Goal: Task Accomplishment & Management: Complete application form

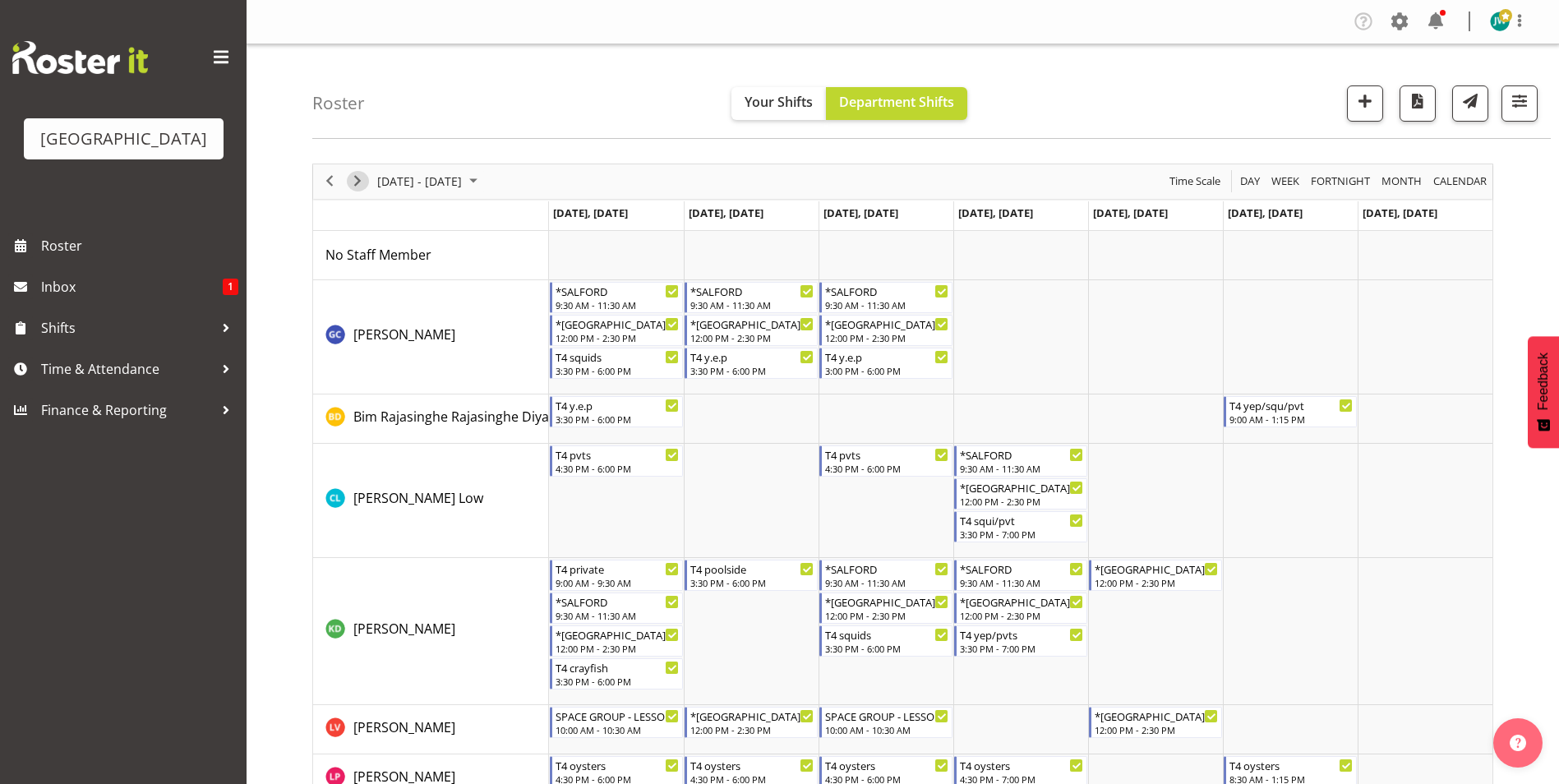
click at [357, 179] on span "Next" at bounding box center [357, 181] width 20 height 20
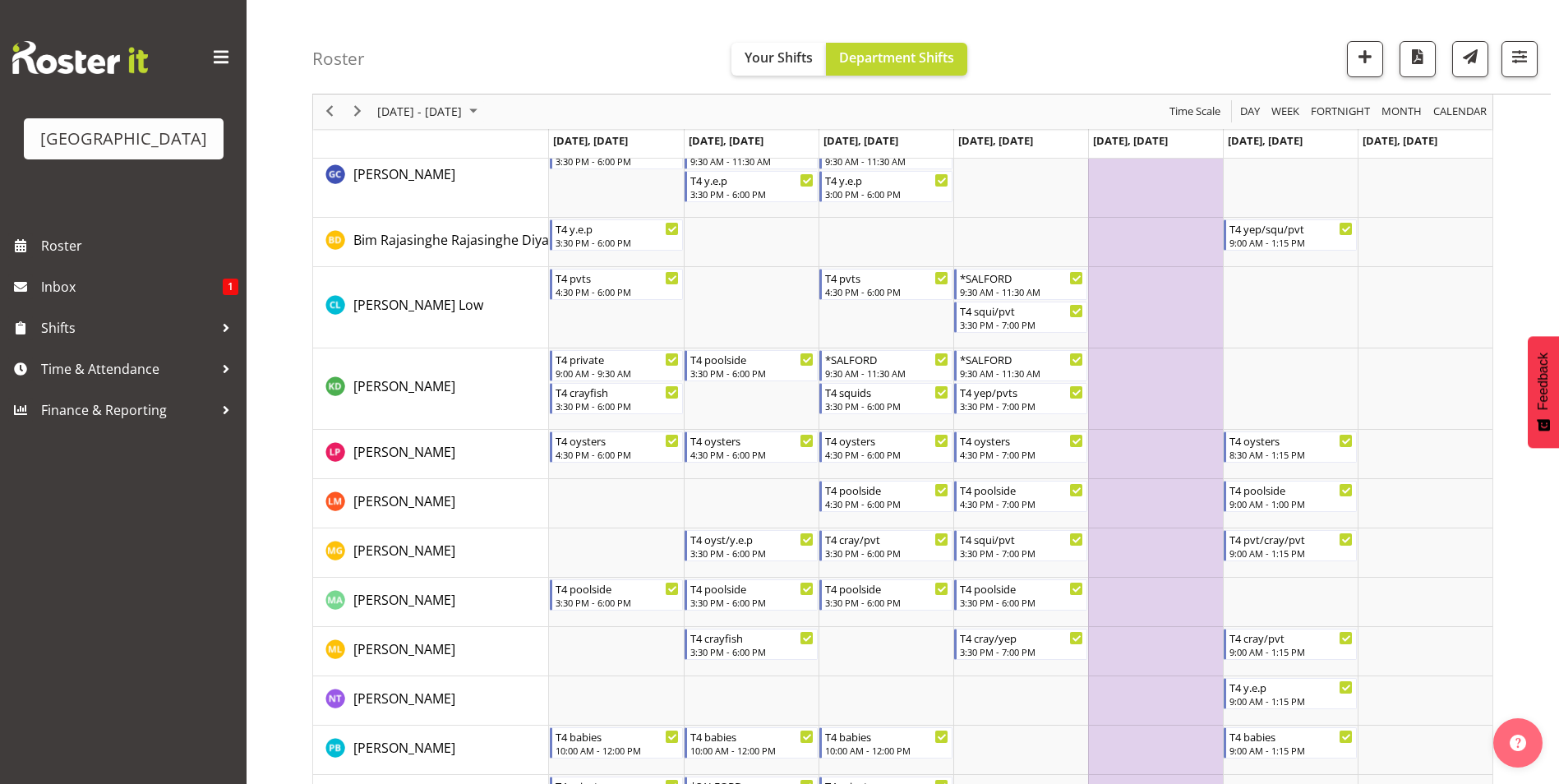
scroll to position [145, 0]
click at [1360, 50] on span "button" at bounding box center [1364, 56] width 21 height 21
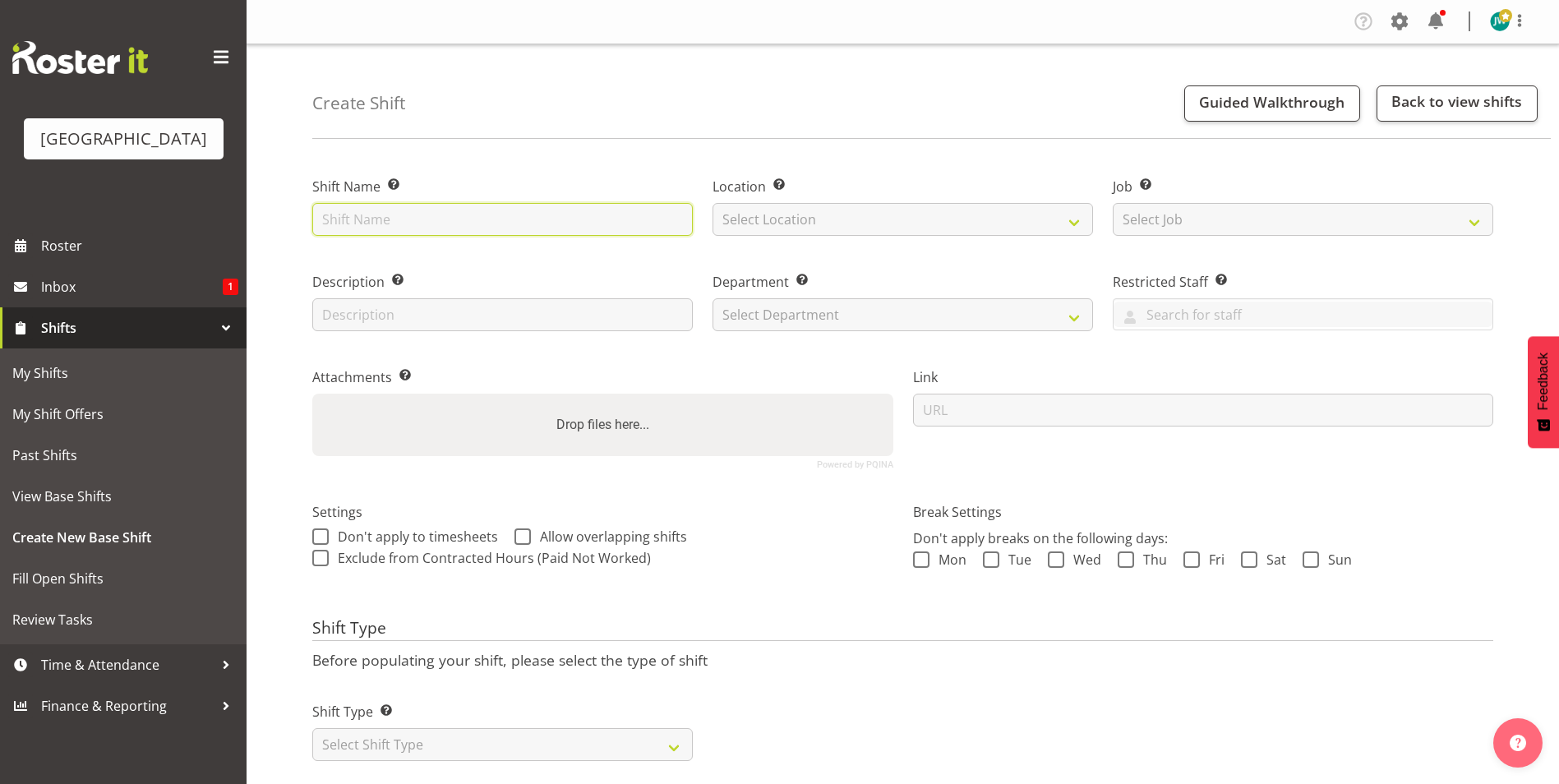
click at [408, 215] on input "text" at bounding box center [503, 219] width 380 height 33
type input "y"
type input "YMCA"
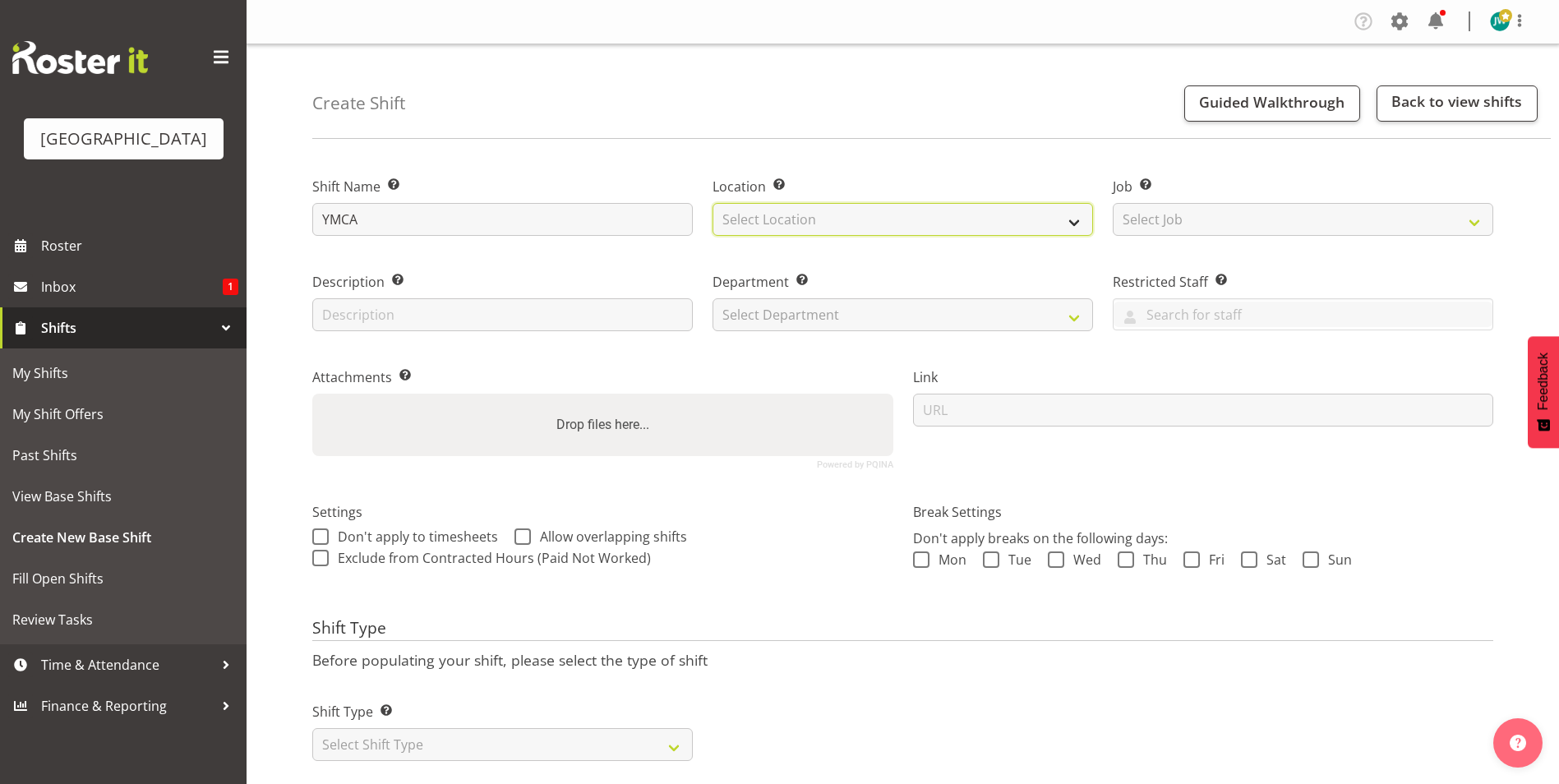
click at [811, 223] on select "Select Location [GEOGRAPHIC_DATA]" at bounding box center [903, 219] width 380 height 33
select select "83"
click at [713, 203] on select "Select Location [GEOGRAPHIC_DATA]" at bounding box center [903, 219] width 380 height 33
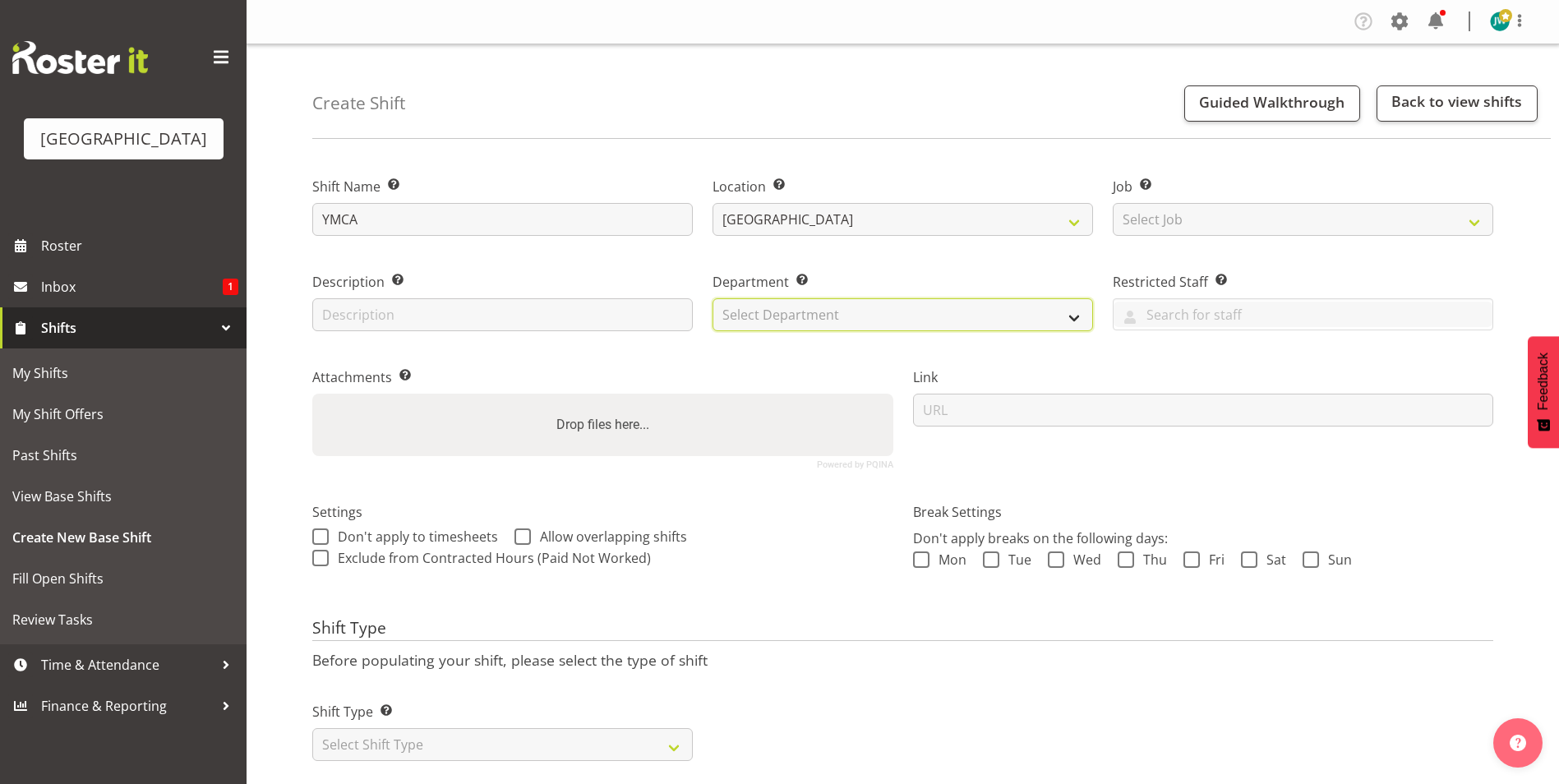
click at [932, 309] on select "Select Department Swim School Crew" at bounding box center [903, 315] width 380 height 33
select select "113"
click at [713, 299] on select "Select Department Swim School Crew" at bounding box center [903, 315] width 380 height 33
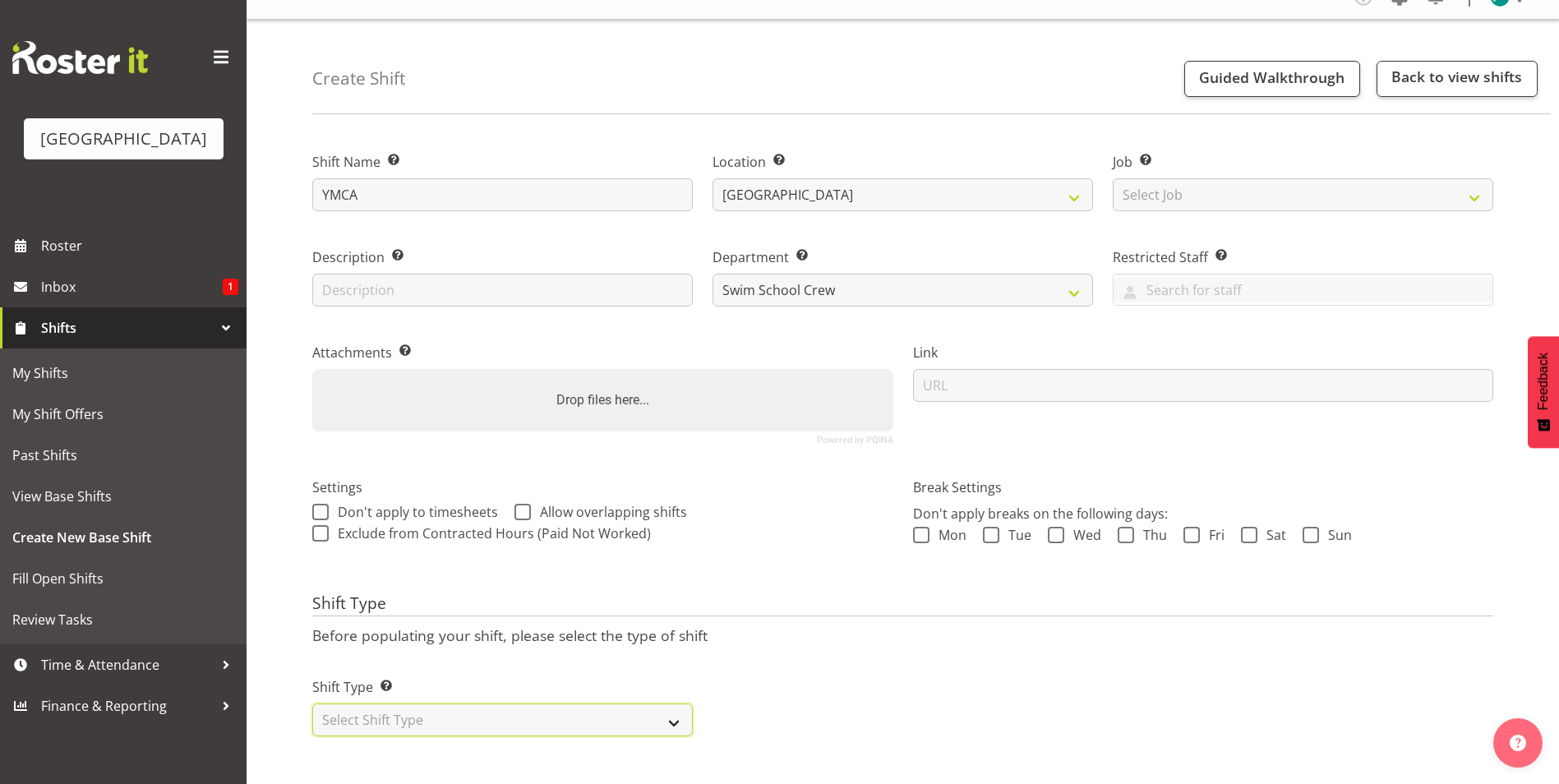
click at [504, 712] on select "Select Shift Type One Off Shift Recurring Shift Rotating Shift" at bounding box center [503, 720] width 380 height 33
select select "one_off"
click at [313, 704] on select "Select Shift Type One Off Shift Recurring Shift Rotating Shift" at bounding box center [503, 720] width 380 height 33
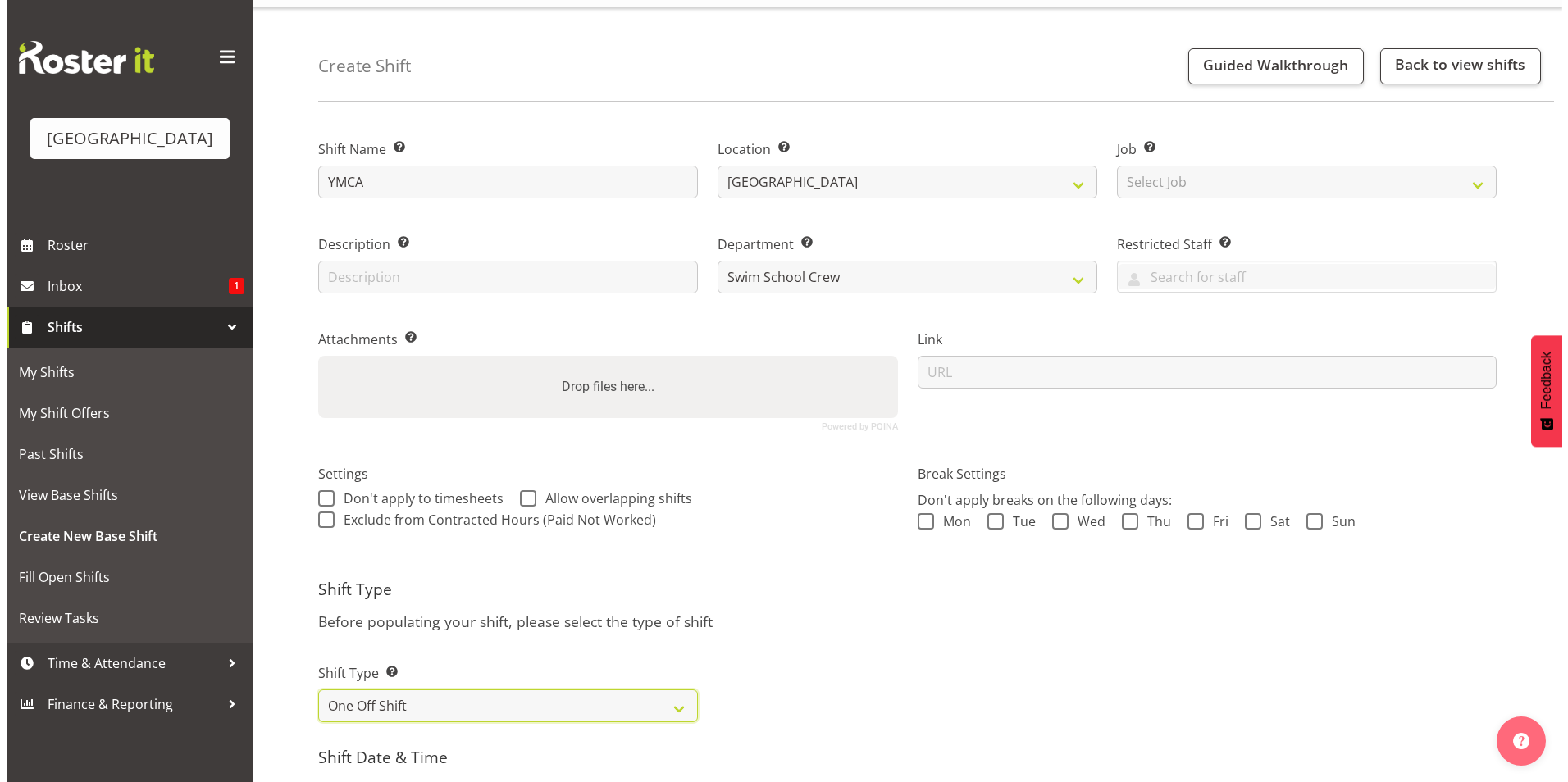
scroll to position [554, 0]
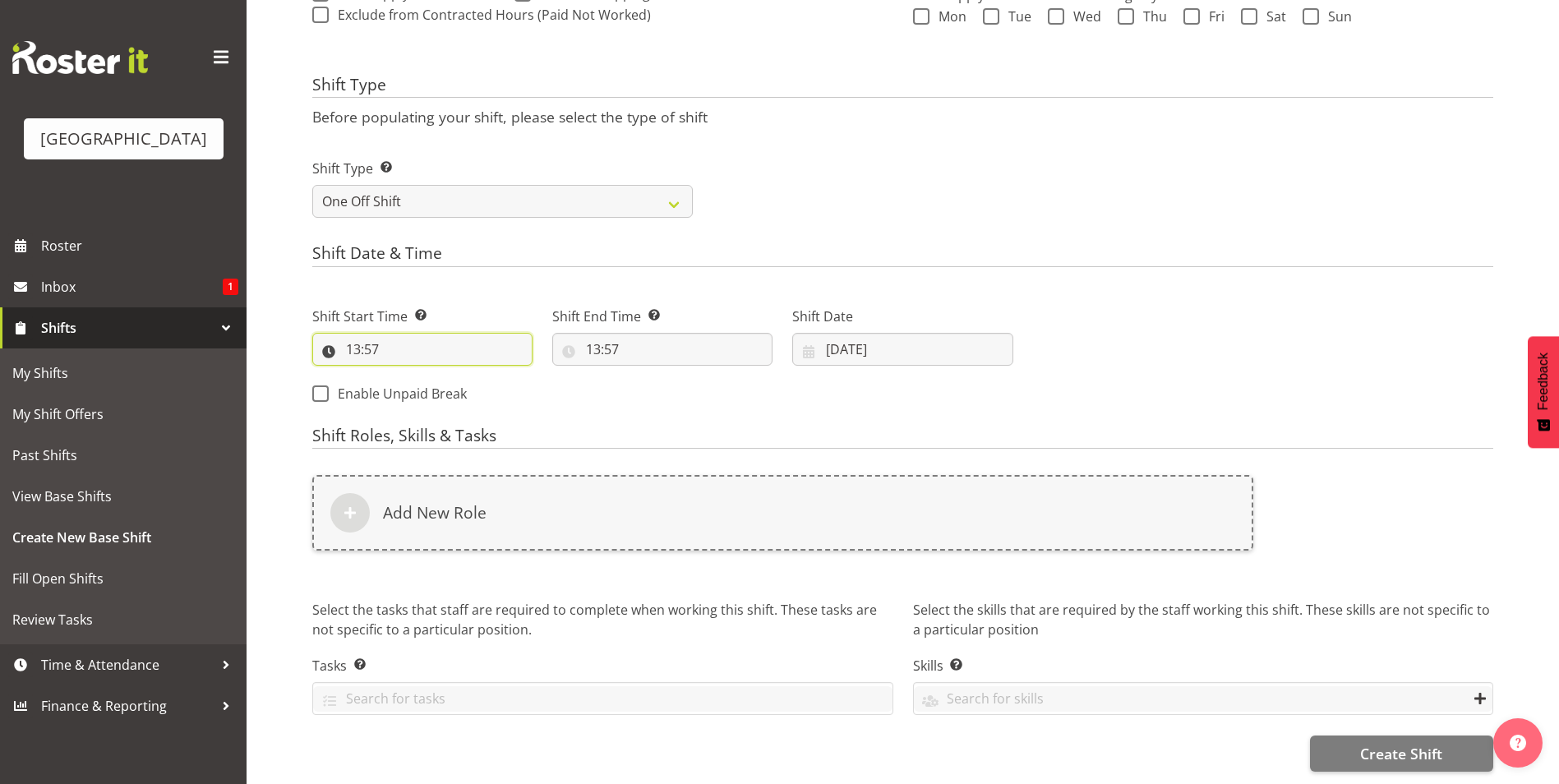
click at [351, 335] on input "13:57" at bounding box center [422, 349] width 220 height 33
click at [424, 386] on select "00 01 02 03 04 05 06 07 08 09 10 11 12 13 14 15 16 17 18 19 20 21 22 23" at bounding box center [424, 392] width 37 height 33
select select "11"
click at [406, 376] on select "00 01 02 03 04 05 06 07 08 09 10 11 12 13 14 15 16 17 18 19 20 21 22 23" at bounding box center [424, 392] width 37 height 33
type input "11:57"
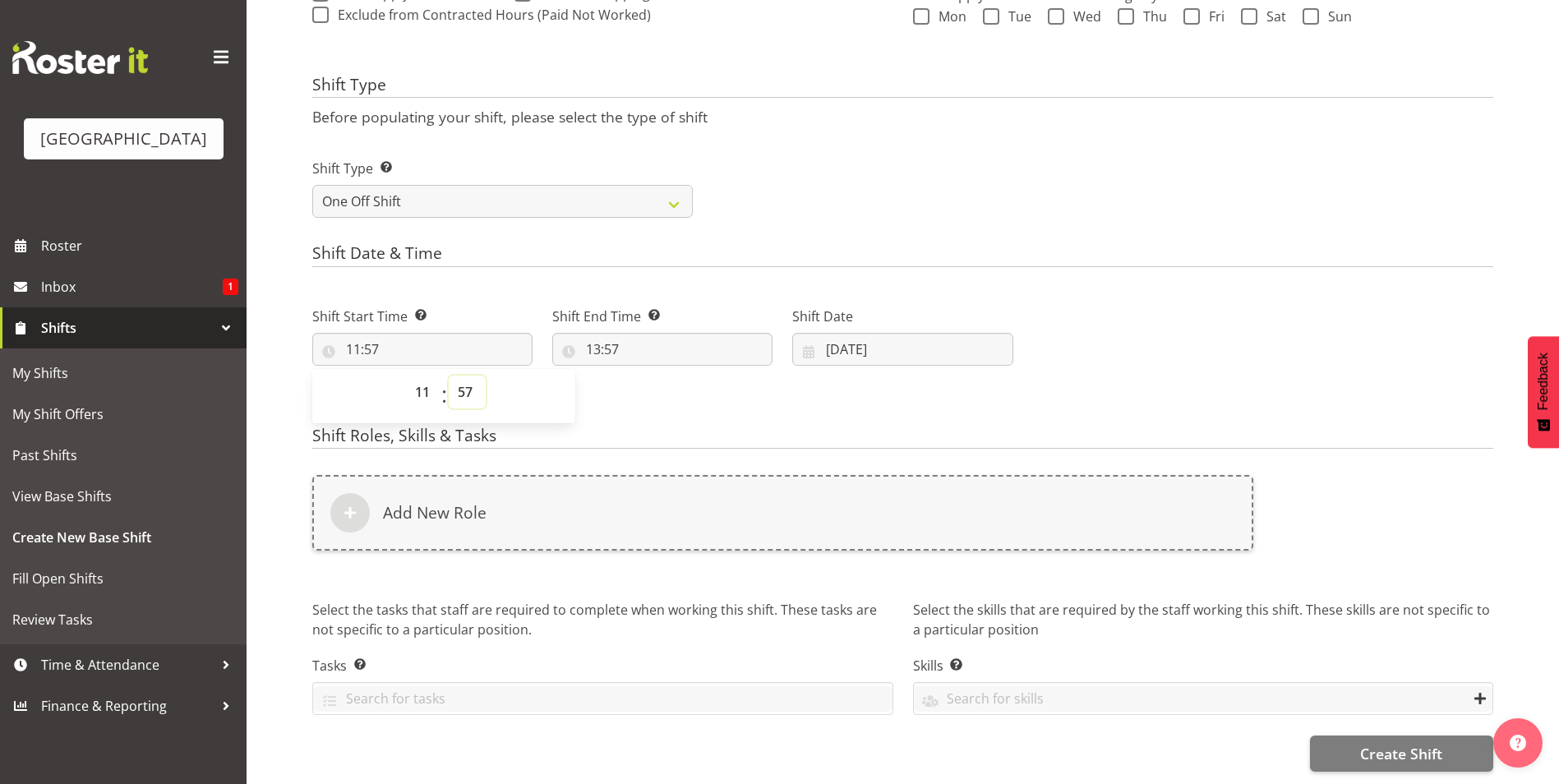
click at [467, 376] on select "00 01 02 03 04 05 06 07 08 09 10 11 12 13 14 15 16 17 18 19 20 21 22 23 24 25 2…" at bounding box center [467, 392] width 37 height 33
select select "30"
click at [449, 376] on select "00 01 02 03 04 05 06 07 08 09 10 11 12 13 14 15 16 17 18 19 20 21 22 23 24 25 2…" at bounding box center [467, 392] width 37 height 33
type input "11:30"
click at [596, 341] on input "13:57" at bounding box center [662, 349] width 220 height 33
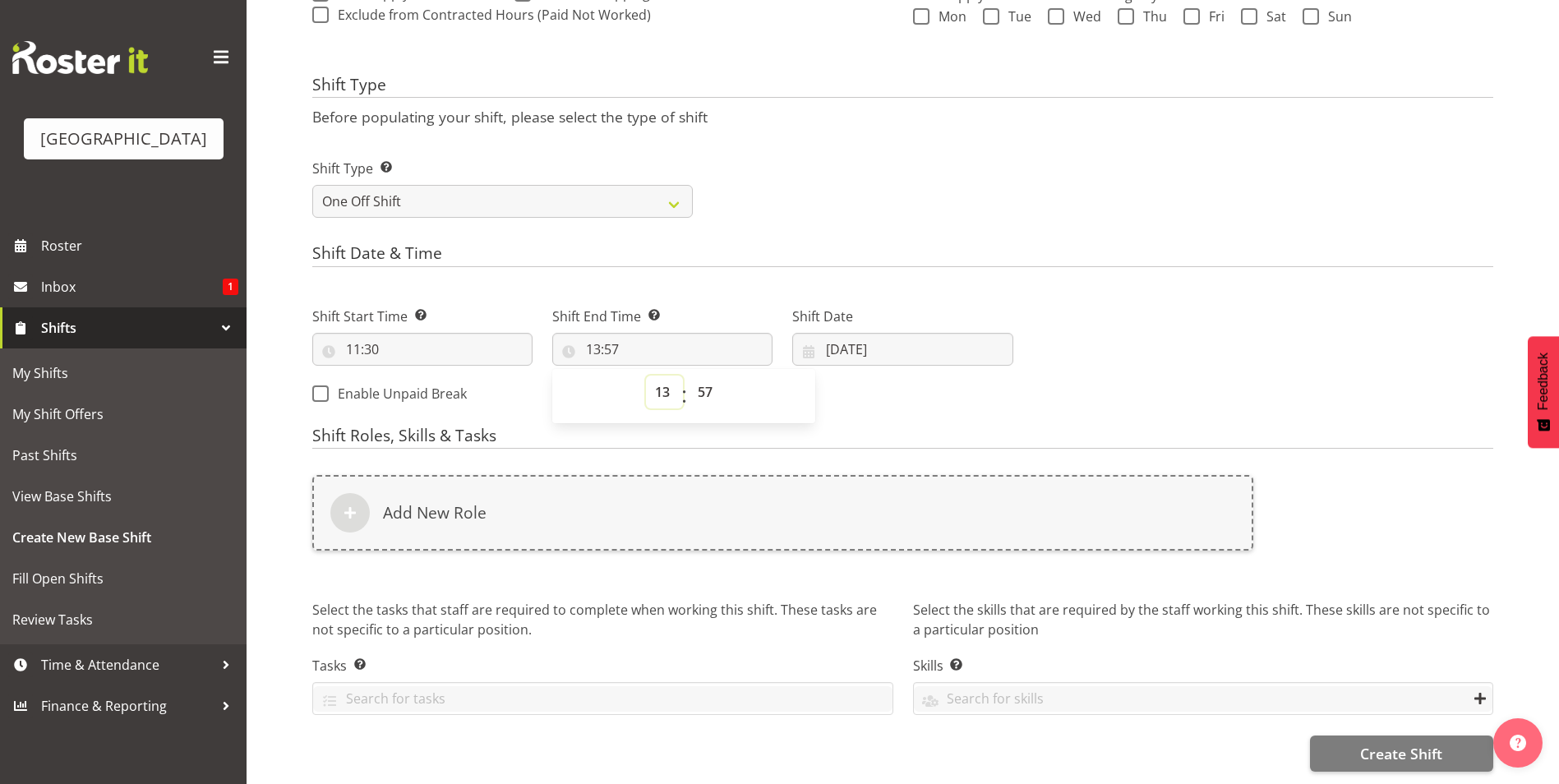
click at [663, 376] on select "00 01 02 03 04 05 06 07 08 09 10 11 12 13 14 15 16 17 18 19 20 21 22 23" at bounding box center [664, 392] width 37 height 33
select select "12"
click at [646, 376] on select "00 01 02 03 04 05 06 07 08 09 10 11 12 13 14 15 16 17 18 19 20 21 22 23" at bounding box center [664, 392] width 37 height 33
type input "12:57"
click at [708, 379] on select "00 01 02 03 04 05 06 07 08 09 10 11 12 13 14 15 16 17 18 19 20 21 22 23 24 25 2…" at bounding box center [707, 392] width 37 height 33
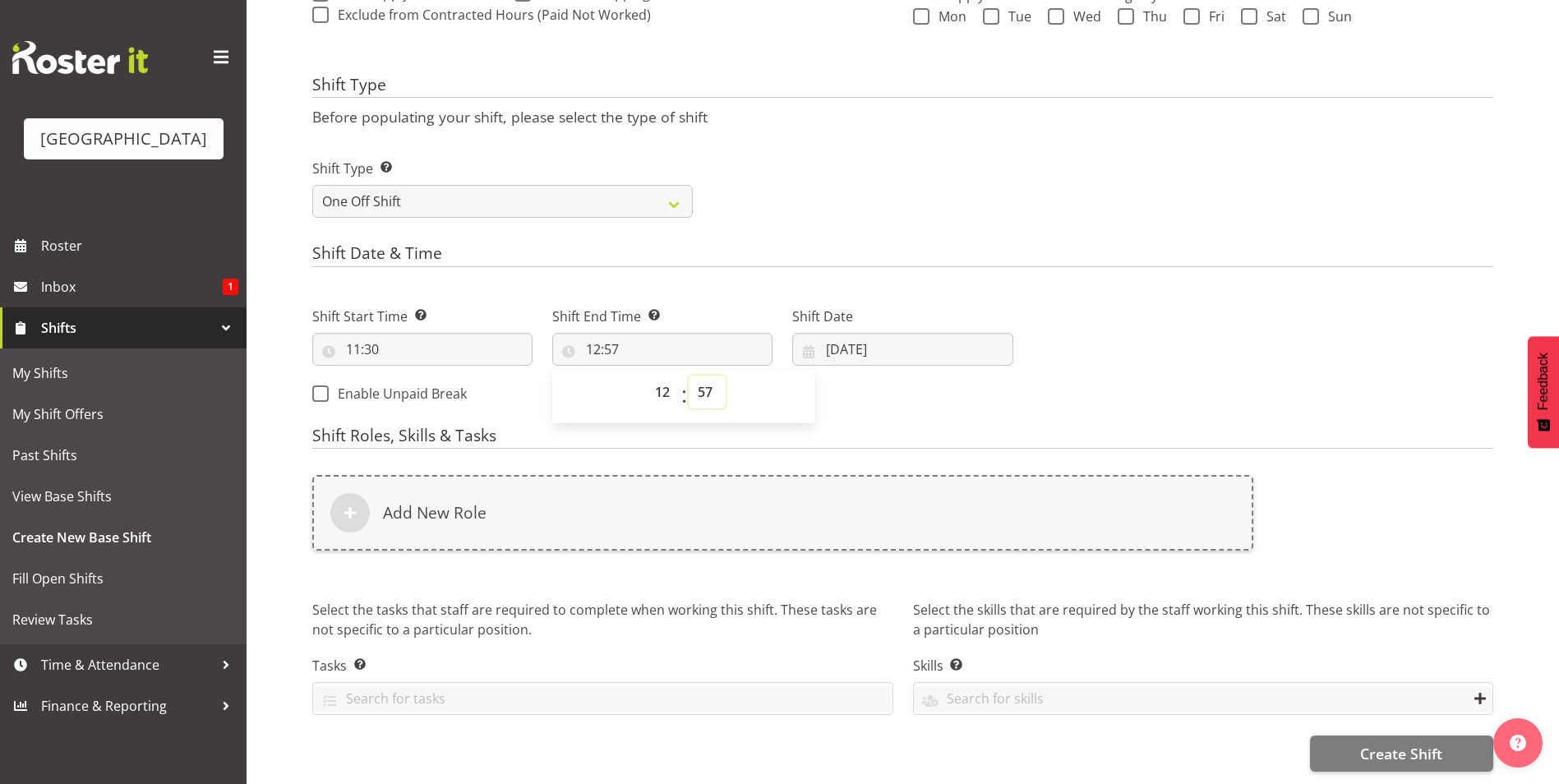
select select "30"
click at [689, 376] on select "00 01 02 03 04 05 06 07 08 09 10 11 12 13 14 15 16 17 18 19 20 21 22 23 24 25 2…" at bounding box center [707, 392] width 37 height 33
type input "12:30"
click at [969, 283] on div "Shift Date [DATE] January February March April May June July August September O…" at bounding box center [902, 329] width 240 height 92
click at [866, 333] on input "[DATE]" at bounding box center [902, 349] width 220 height 33
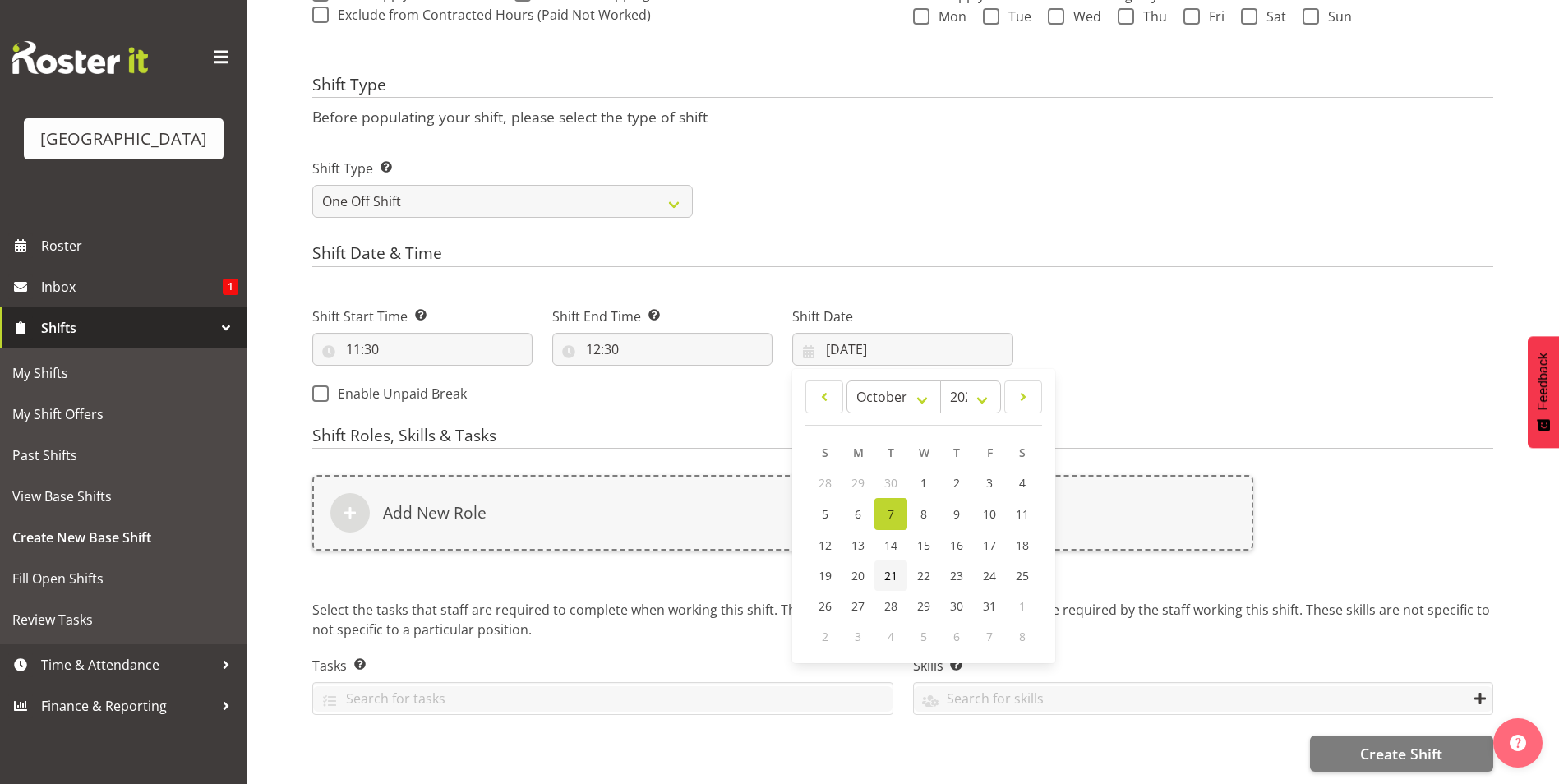
click at [892, 568] on span "21" at bounding box center [891, 576] width 13 height 16
type input "[DATE]"
drag, startPoint x: 1013, startPoint y: 413, endPoint x: 963, endPoint y: 413, distance: 50.0
click at [1005, 413] on form "Shift Name Enter a name for the shift (e.g. Day Shift). YMCA Location Enter the…" at bounding box center [903, 191] width 1182 height 1161
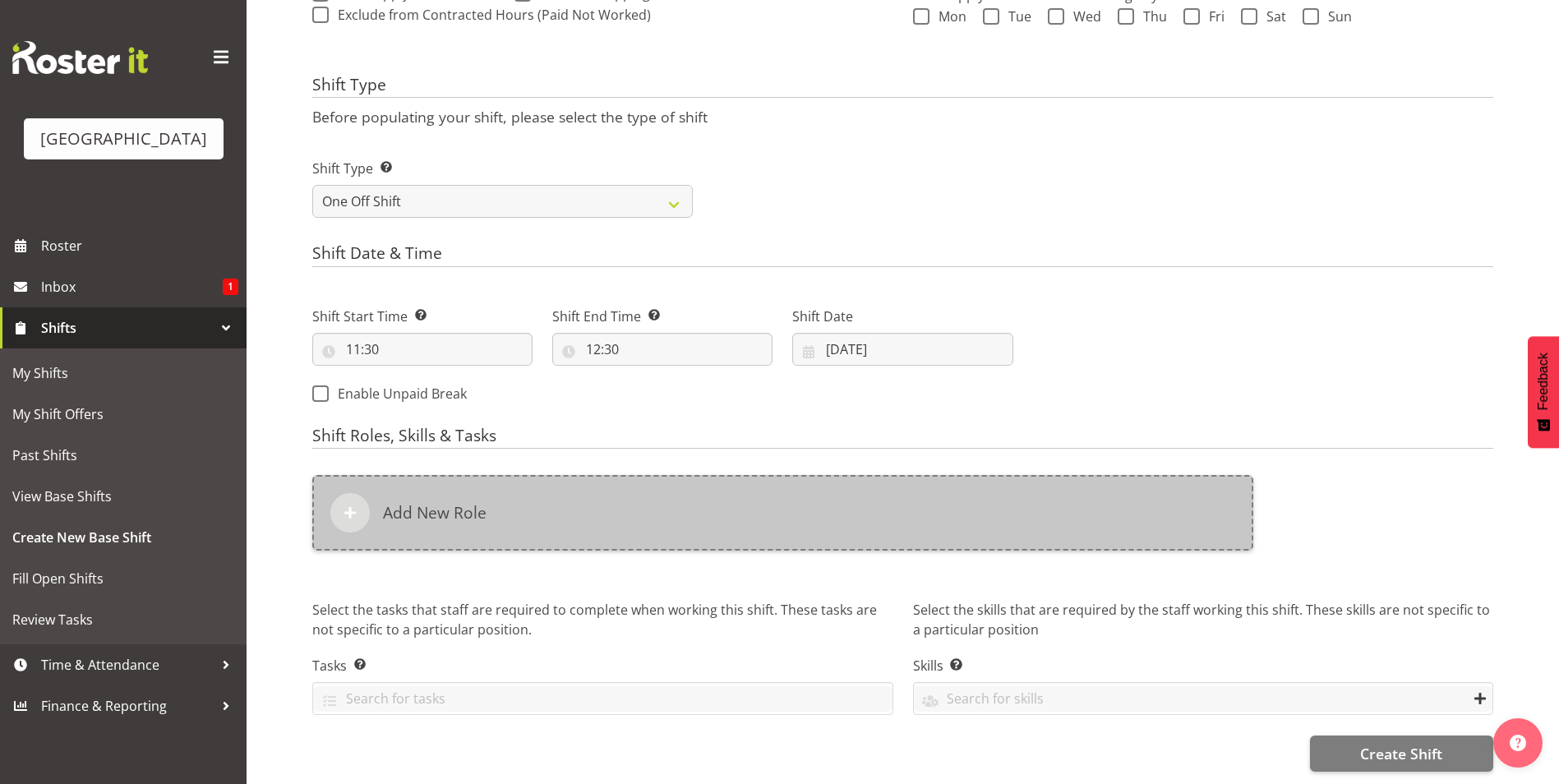
click at [405, 503] on h6 "Add New Role" at bounding box center [434, 513] width 103 height 20
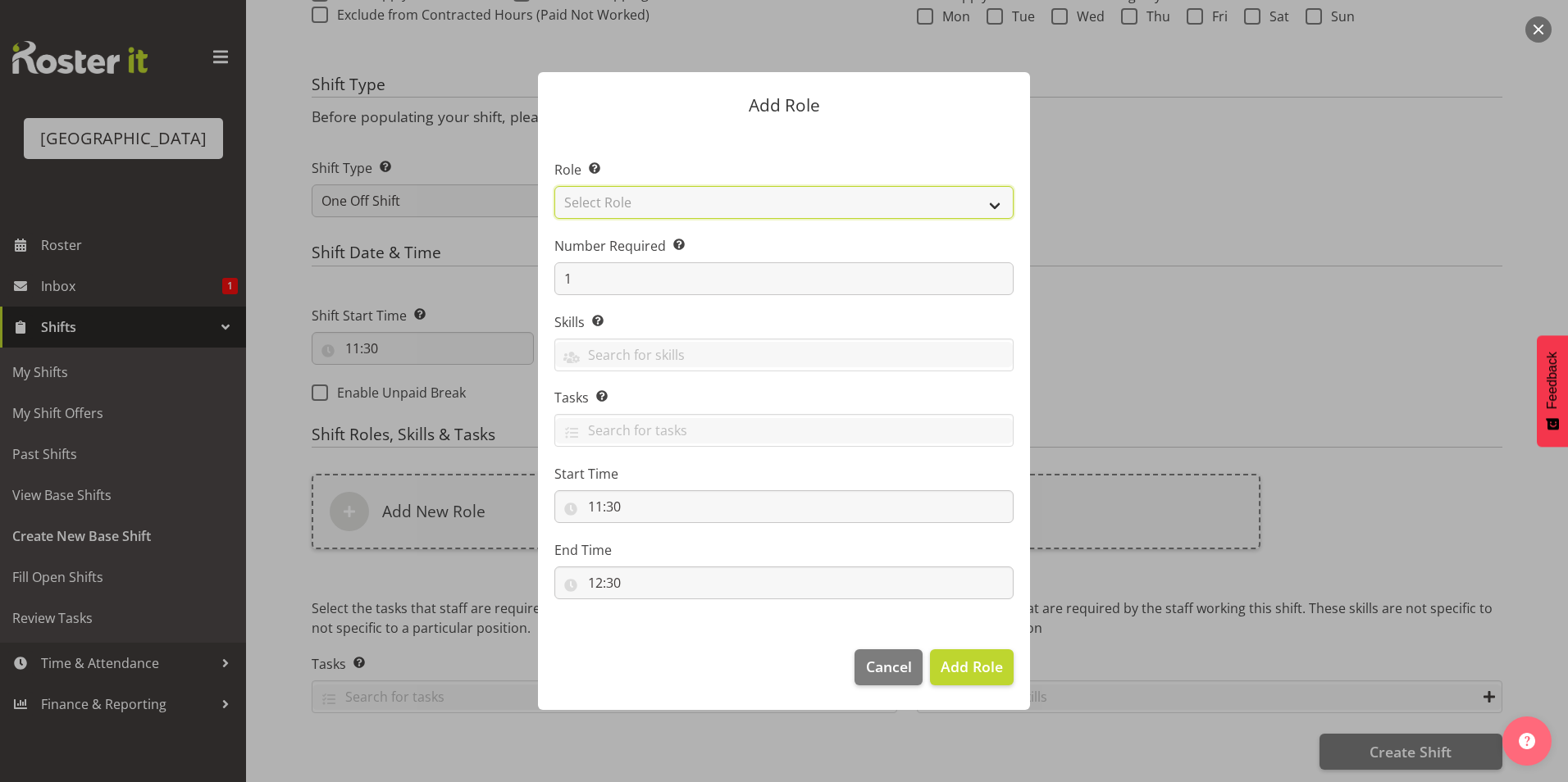
click at [778, 203] on select "Select Role Aquatic Customer Services Officer Cleaner - Splash Palace Facilties…" at bounding box center [784, 202] width 459 height 33
select select "98"
click at [554, 186] on select "Select Role Aquatic Customer Services Officer Cleaner - Splash Palace Facilties…" at bounding box center [784, 202] width 459 height 33
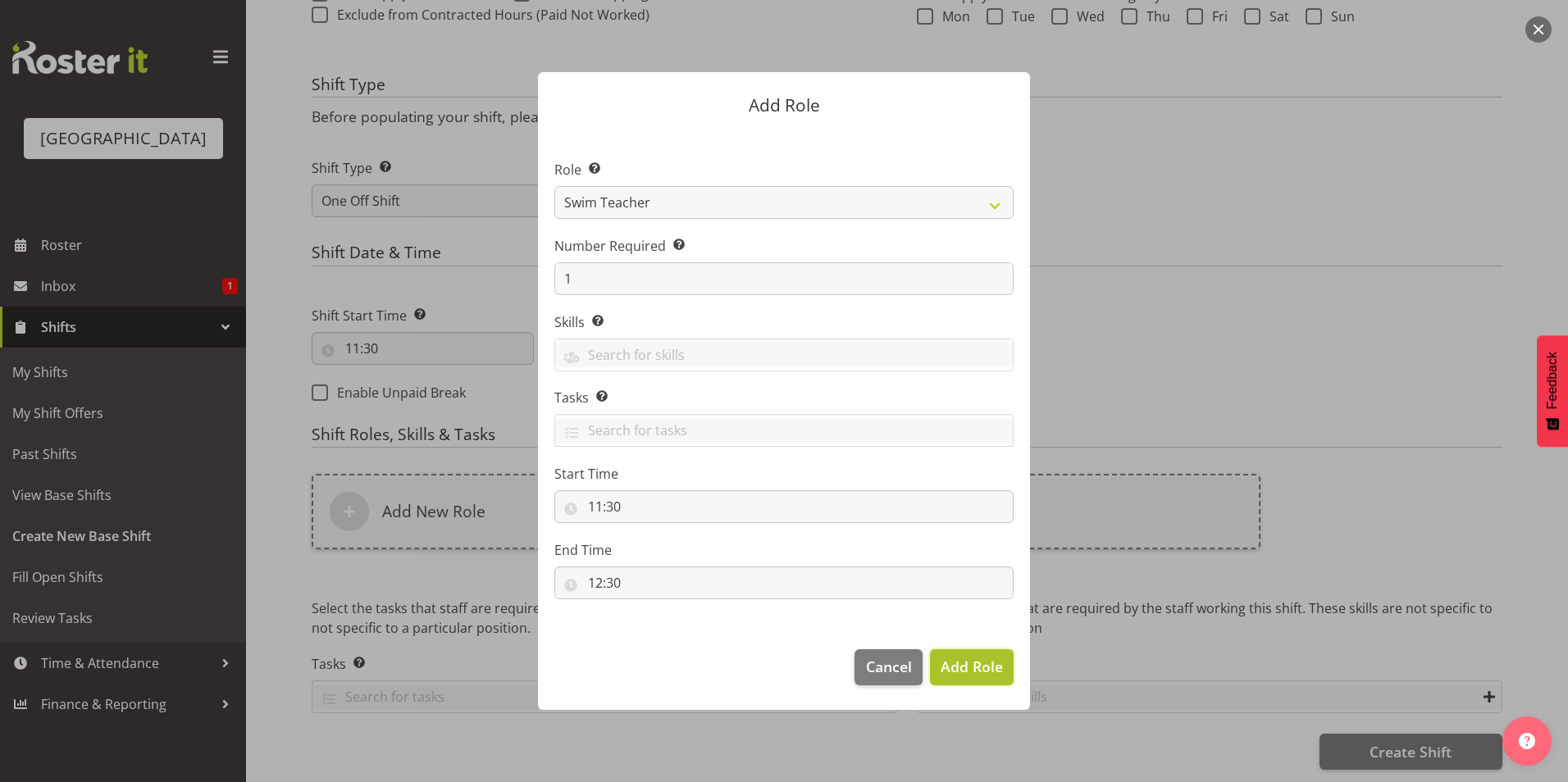
click at [975, 665] on span "Add Role" at bounding box center [972, 666] width 62 height 20
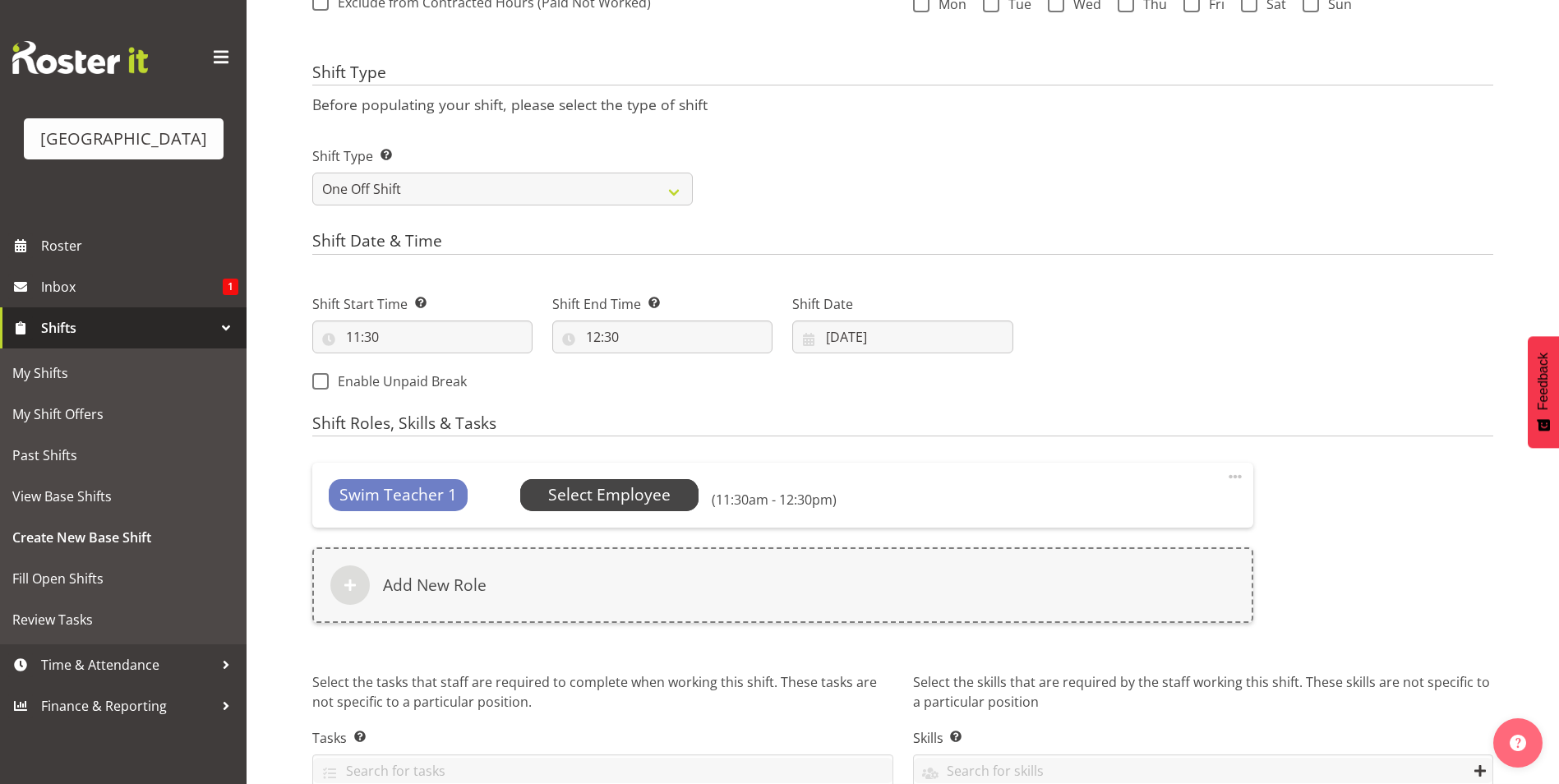
click at [601, 499] on span "Select Employee" at bounding box center [610, 495] width 122 height 24
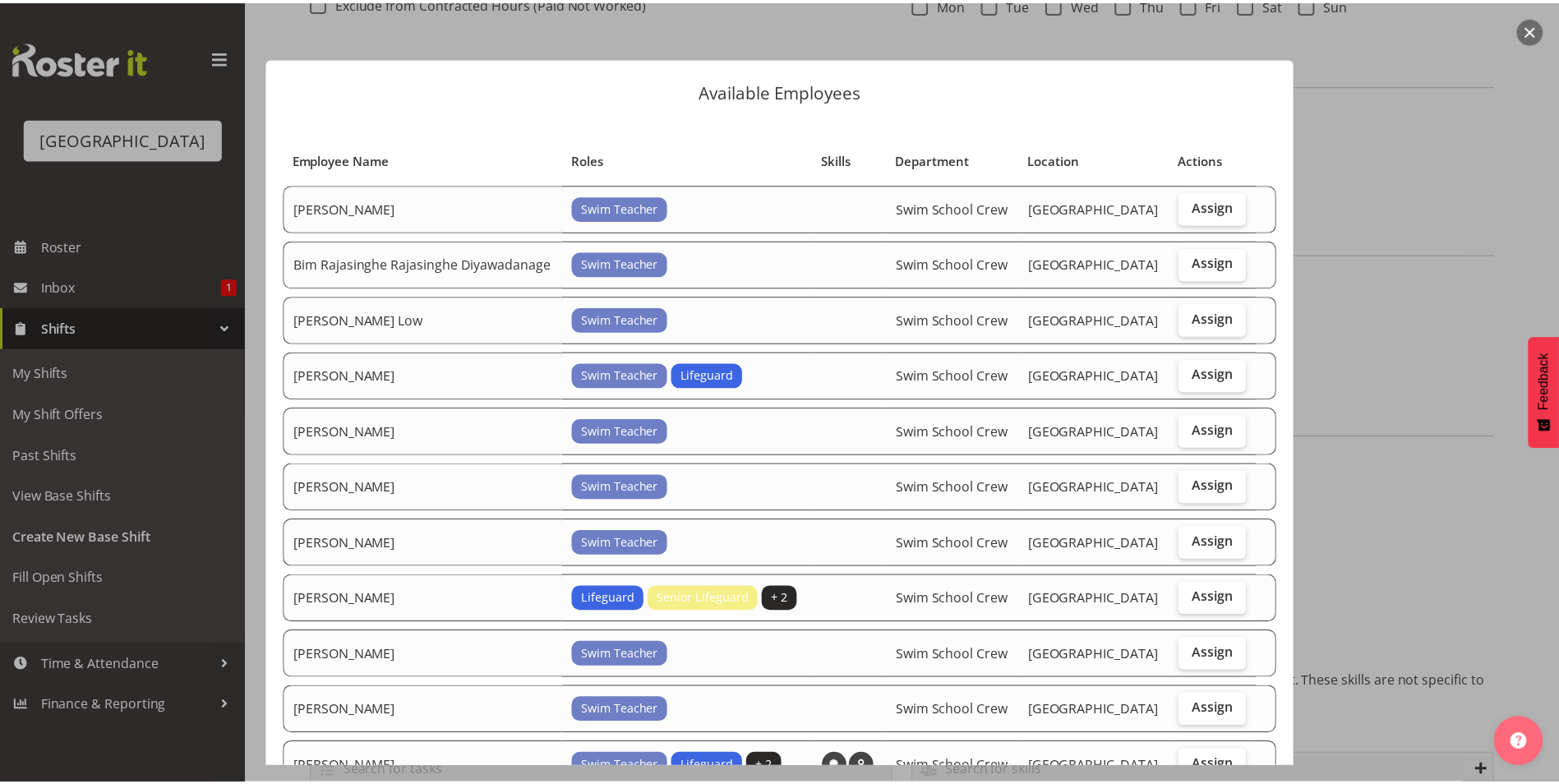
scroll to position [405, 0]
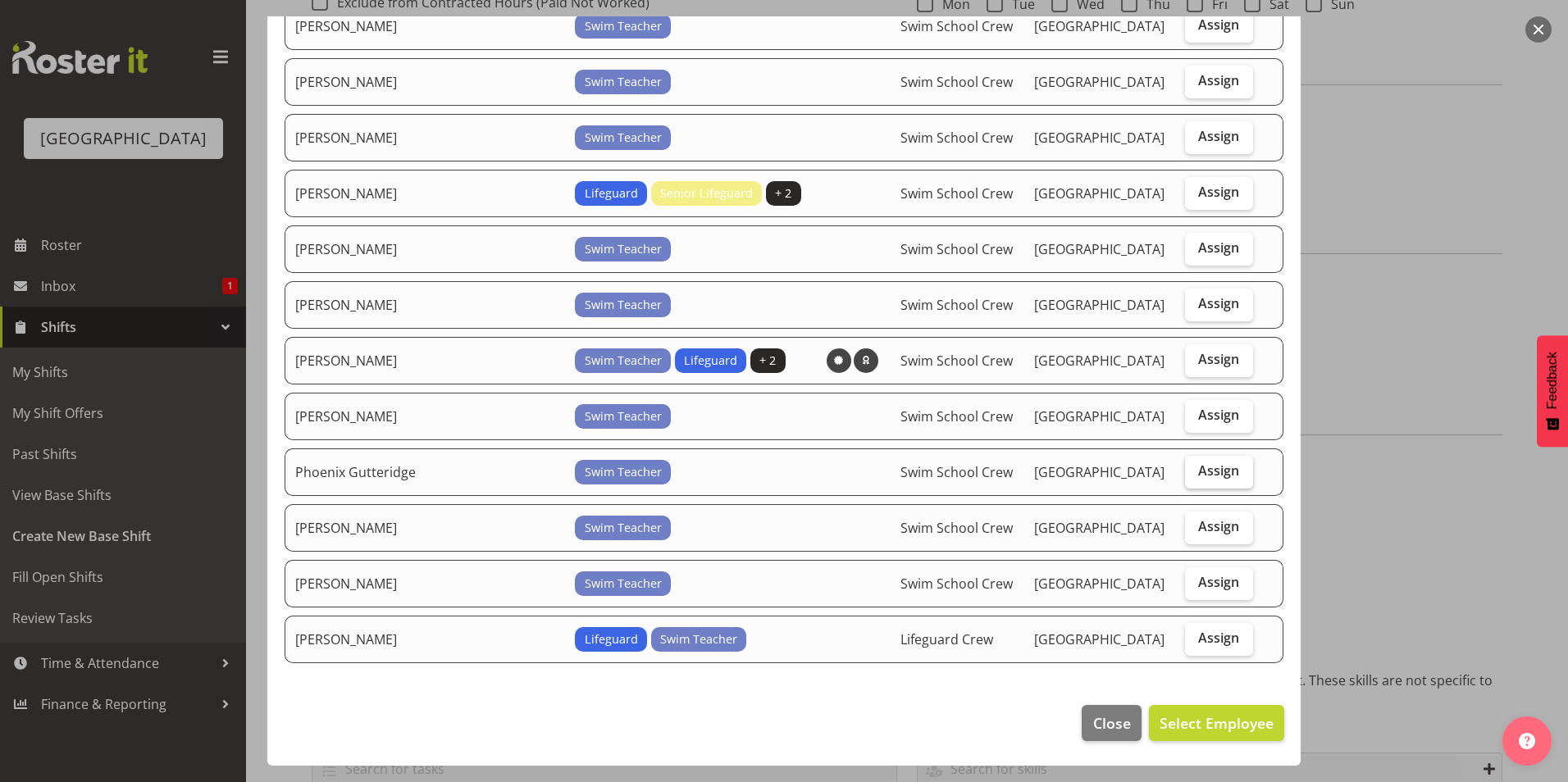
click at [1198, 468] on span "Assign" at bounding box center [1218, 470] width 41 height 16
click at [1191, 468] on input "Assign" at bounding box center [1191, 471] width 11 height 11
checkbox input "true"
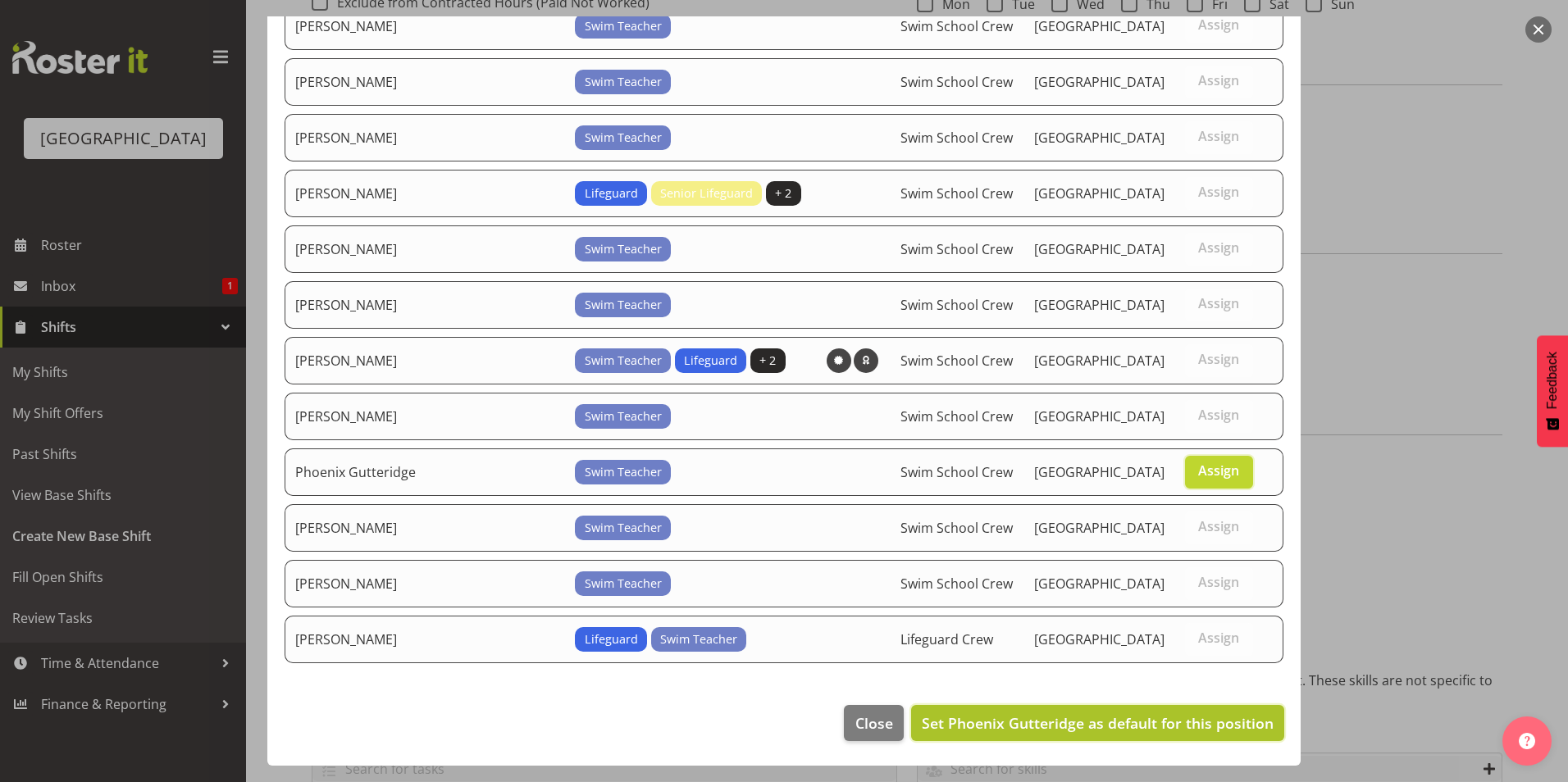
click at [1159, 716] on span "Set Phoenix Gutteridge as default for this position" at bounding box center [1098, 724] width 352 height 20
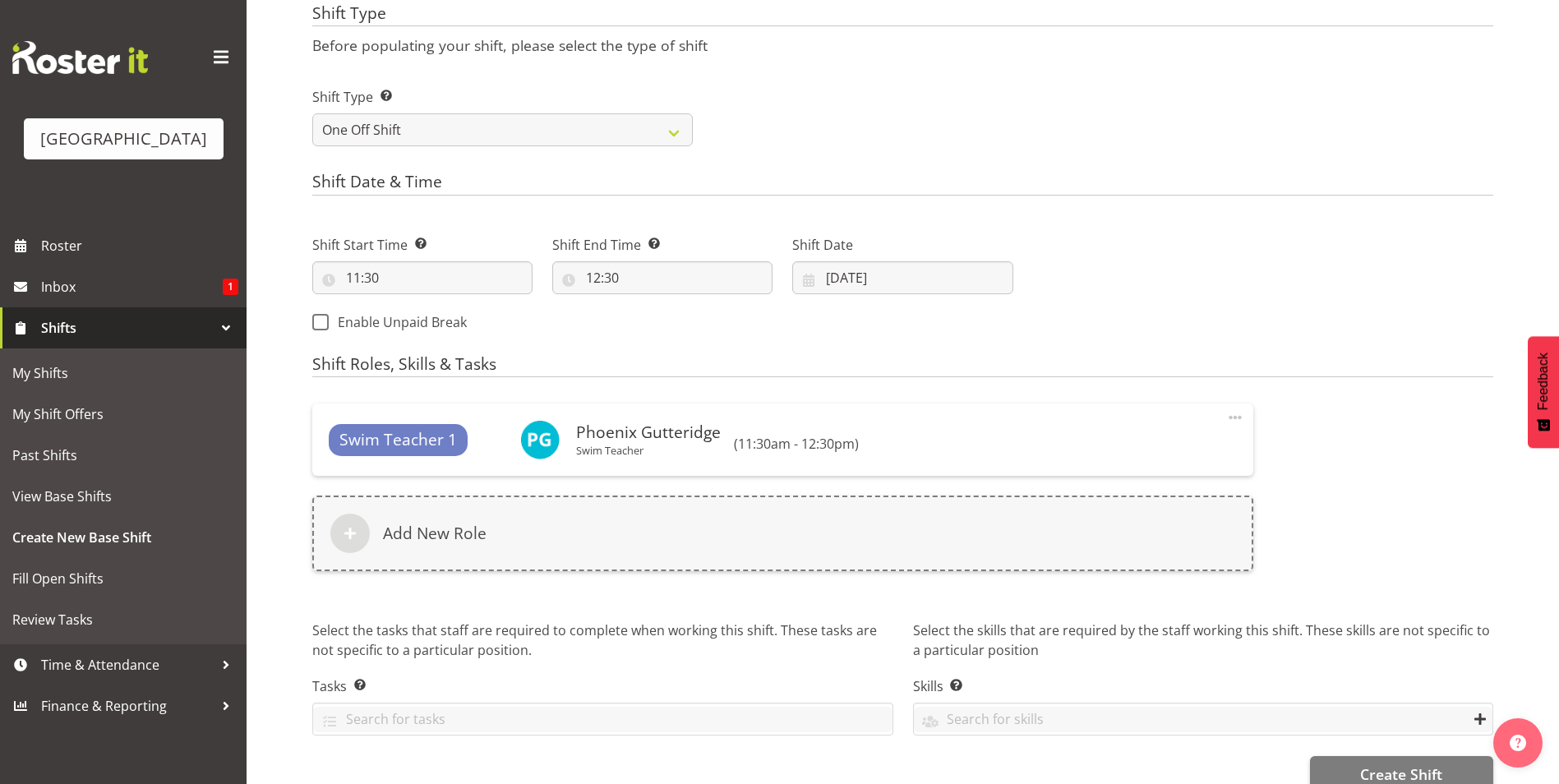
scroll to position [648, 0]
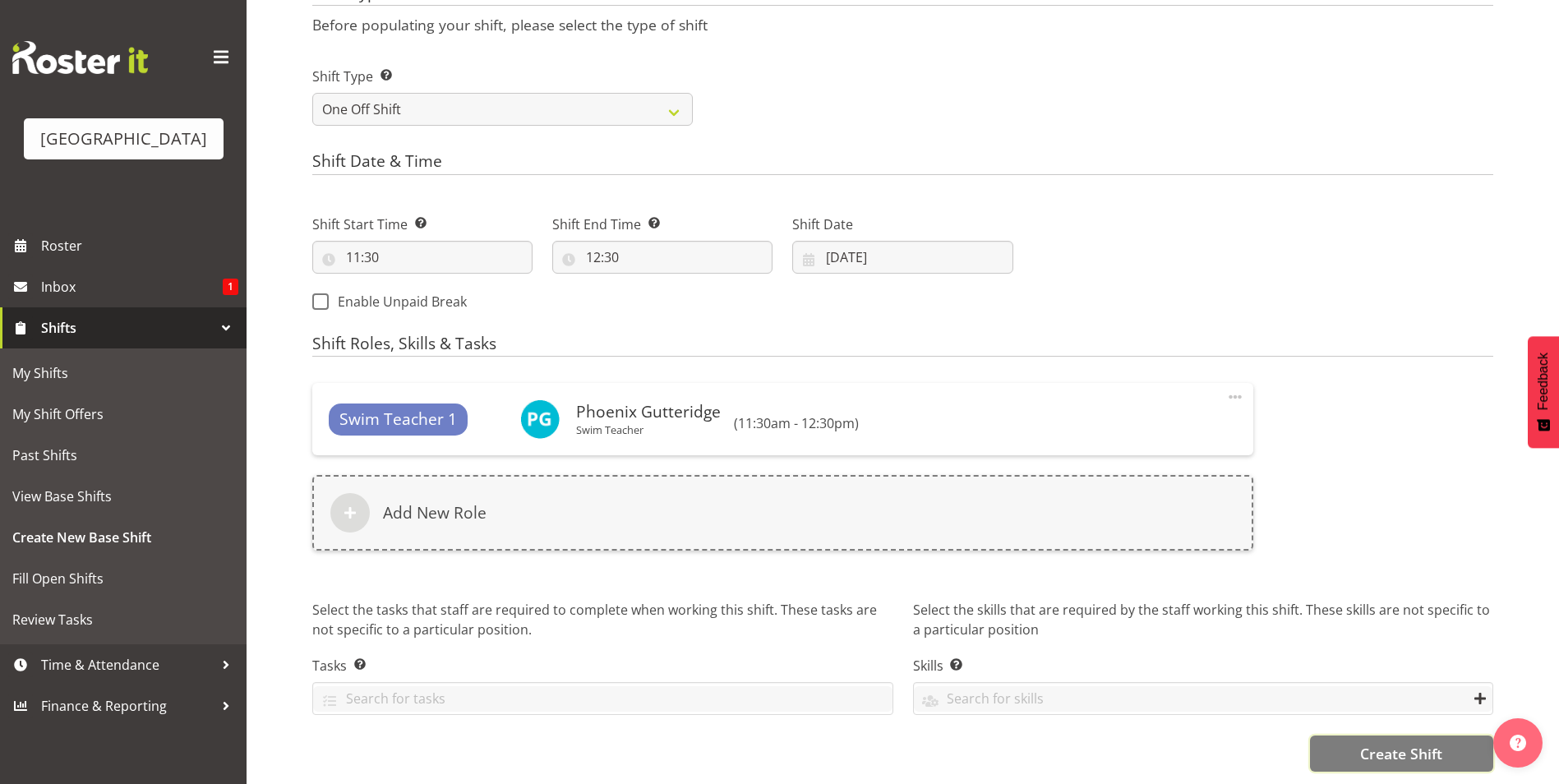
click at [1387, 743] on span "Create Shift" at bounding box center [1402, 753] width 82 height 21
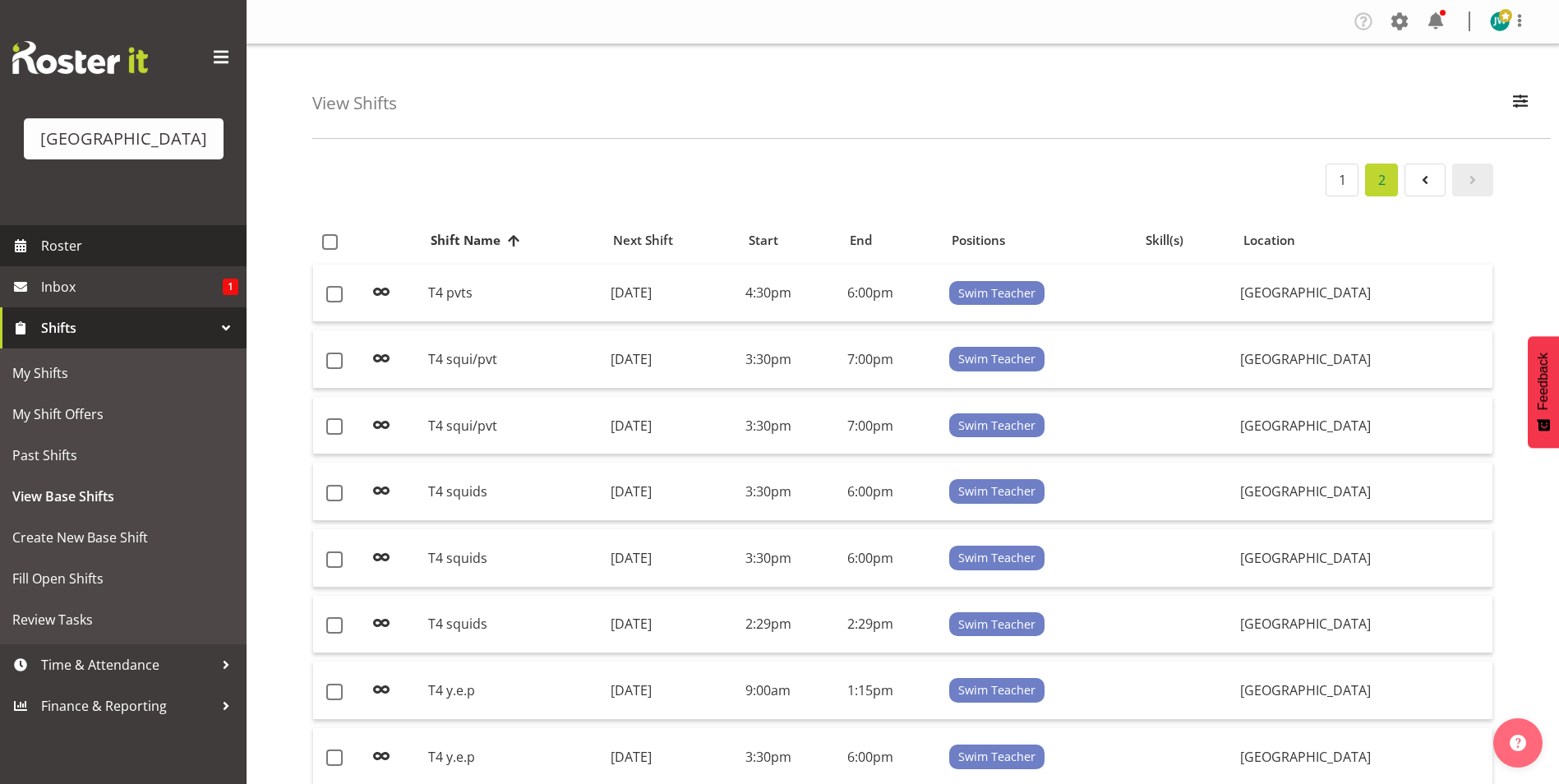
click at [99, 237] on span "Roster" at bounding box center [140, 245] width 197 height 25
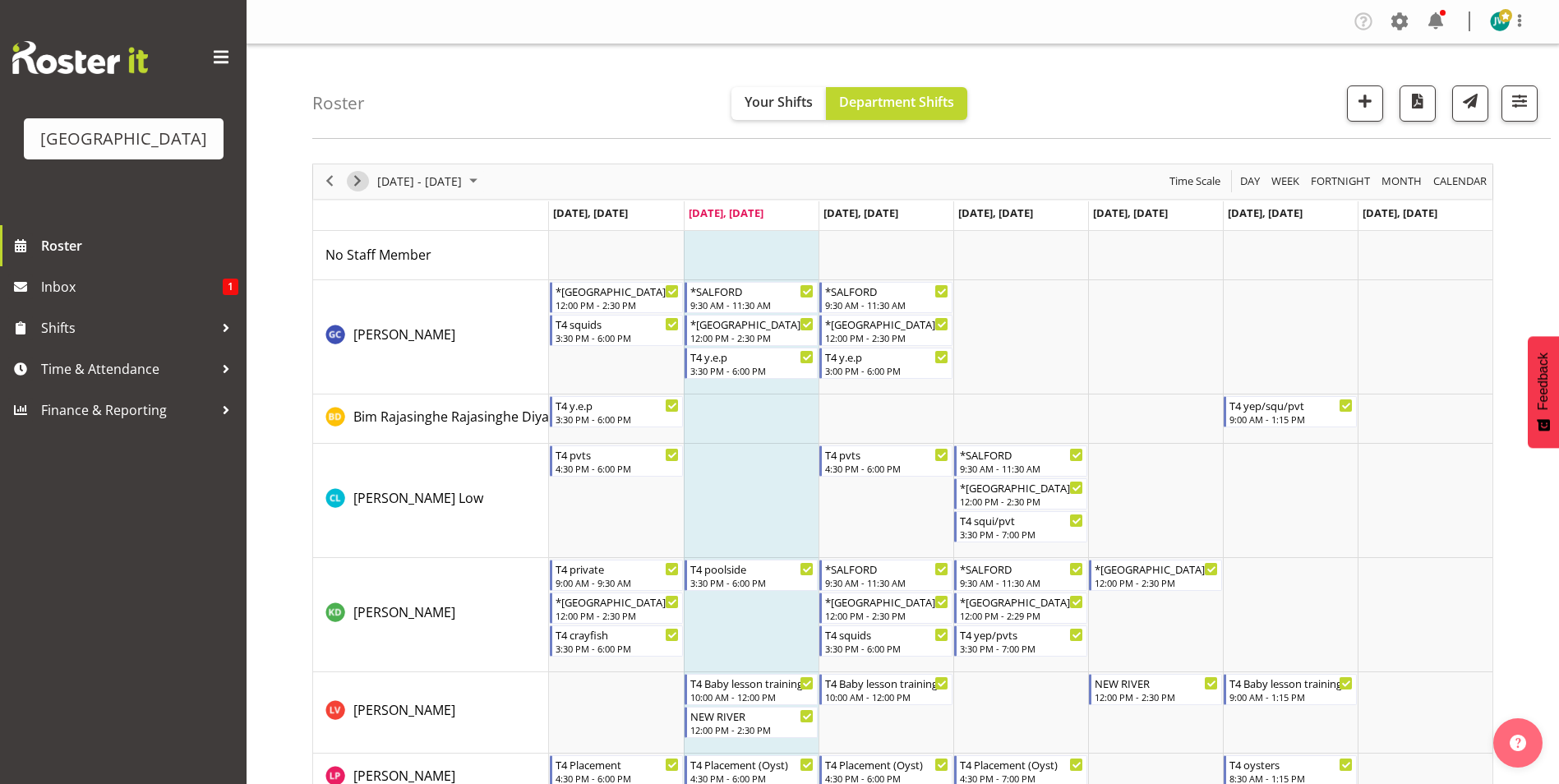
click at [355, 179] on span "Next" at bounding box center [357, 181] width 20 height 20
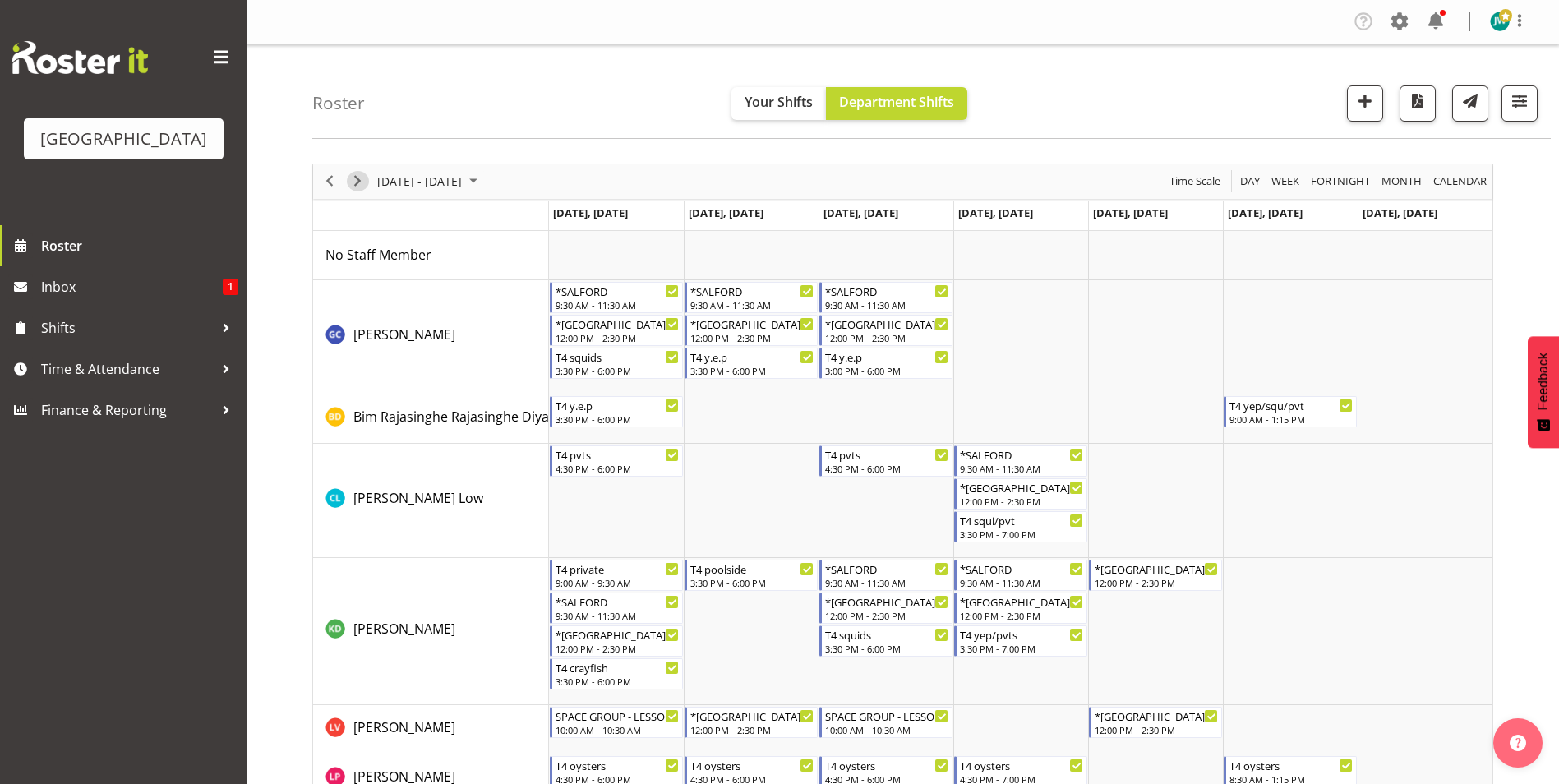
click at [355, 179] on span "Next" at bounding box center [357, 181] width 20 height 20
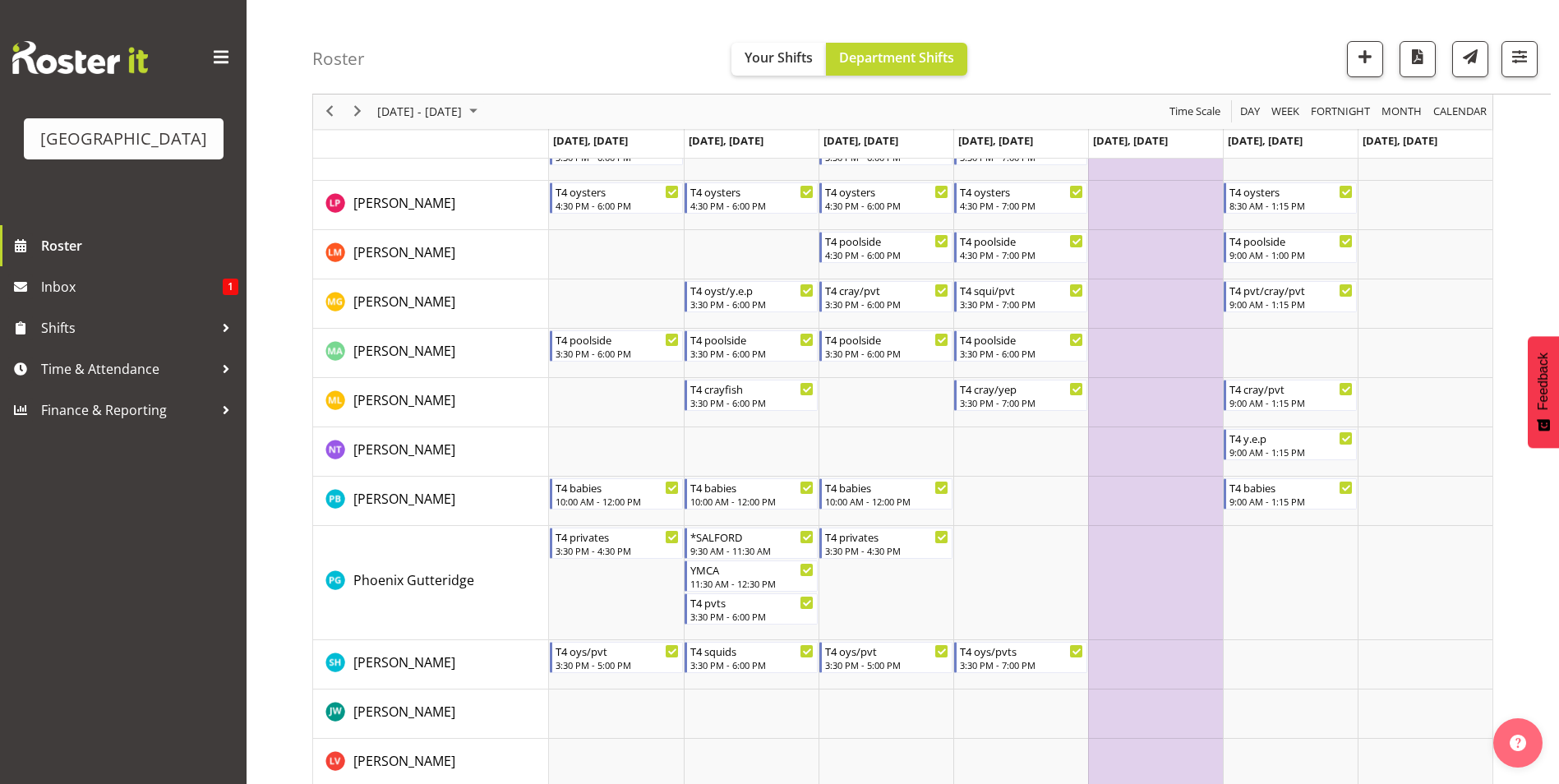
scroll to position [374, 0]
